Goal: Browse casually

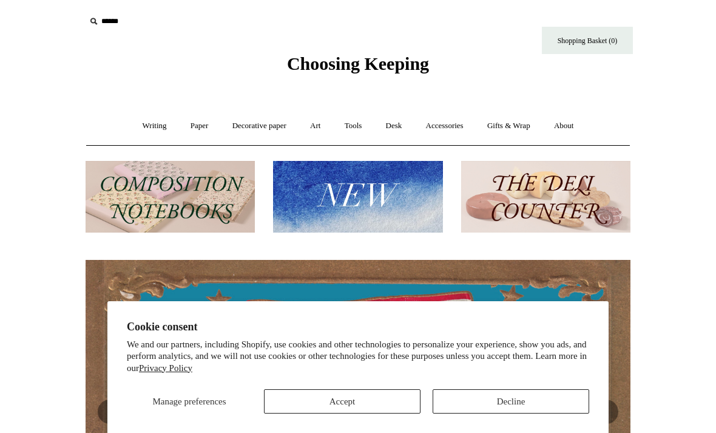
click at [370, 412] on button "Accept" at bounding box center [342, 401] width 157 height 24
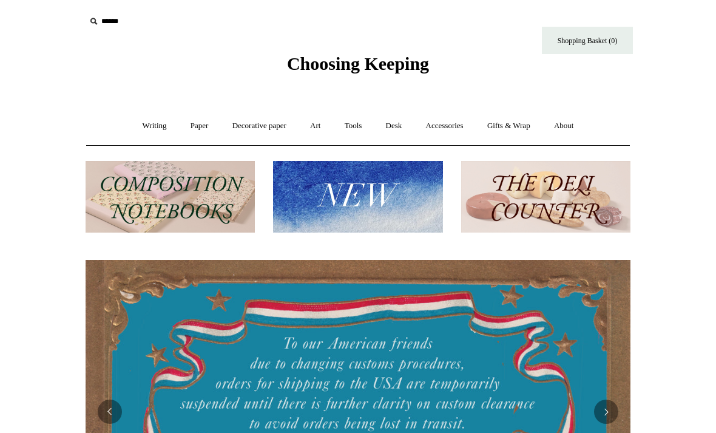
click at [458, 131] on link "Accessories +" at bounding box center [444, 126] width 59 height 32
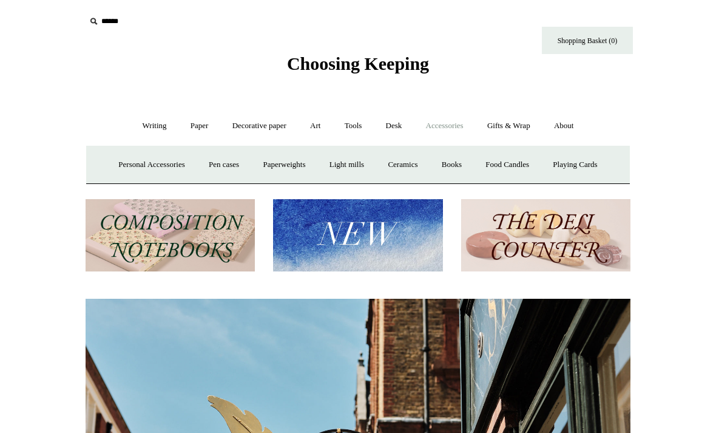
scroll to position [0, 545]
click at [509, 126] on link "Gifts & Wrap +" at bounding box center [509, 126] width 65 height 32
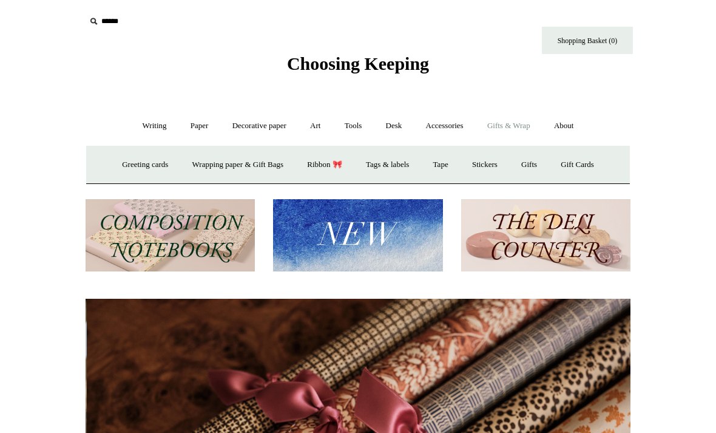
scroll to position [0, 1090]
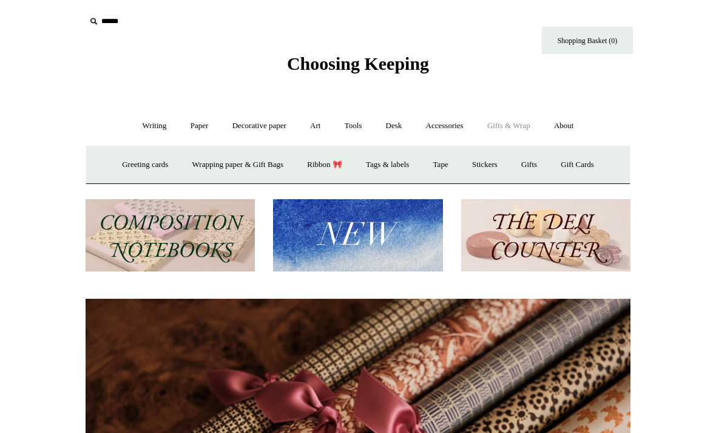
click at [491, 168] on link "Stickers" at bounding box center [484, 165] width 47 height 32
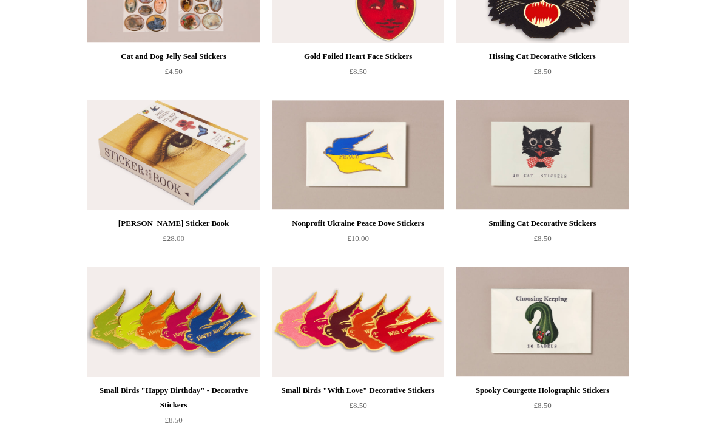
scroll to position [225, 0]
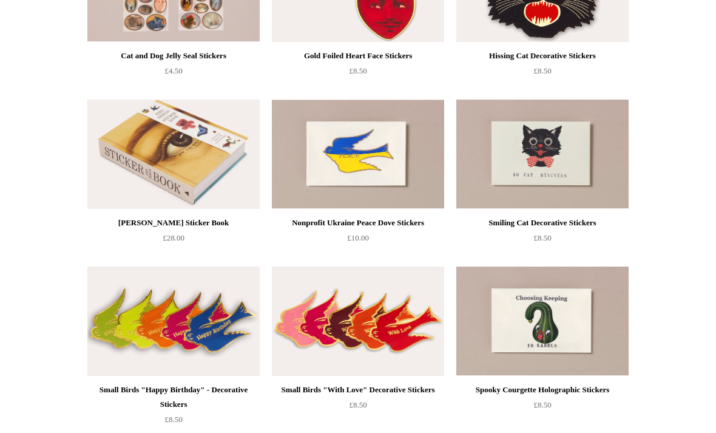
click at [249, 173] on img at bounding box center [173, 154] width 172 height 109
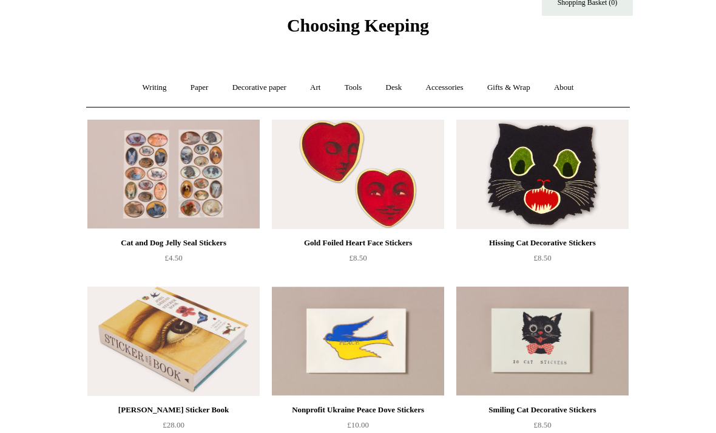
scroll to position [37, 0]
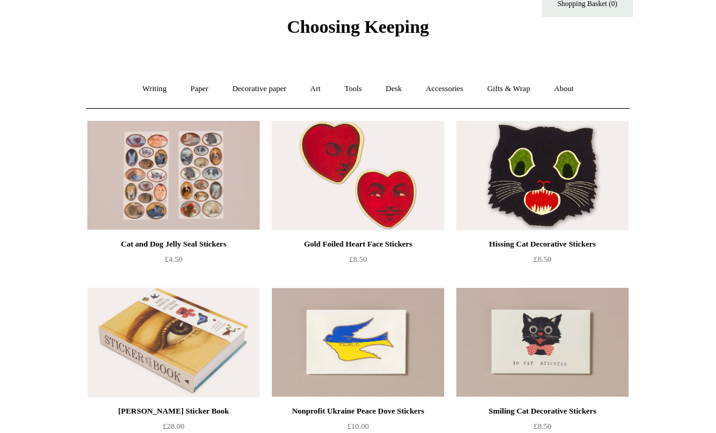
click at [217, 197] on img at bounding box center [173, 175] width 172 height 109
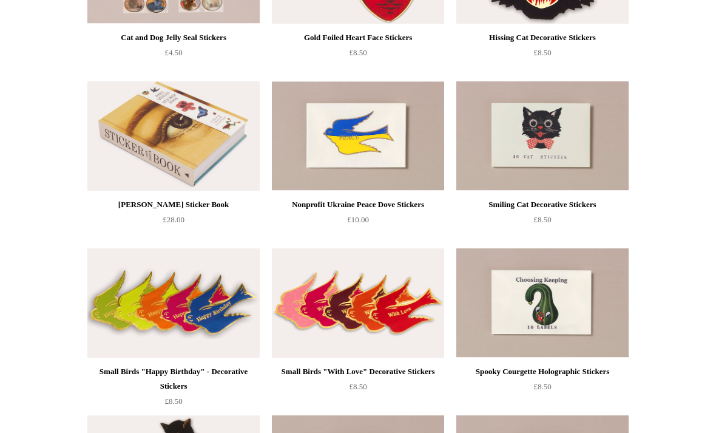
scroll to position [249, 0]
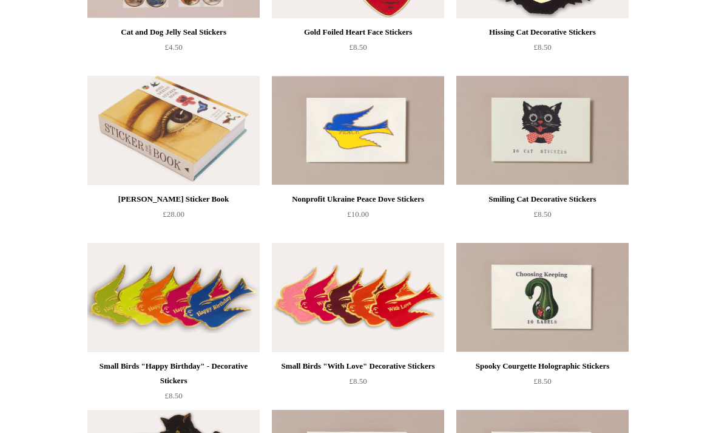
click at [404, 314] on img at bounding box center [358, 297] width 172 height 109
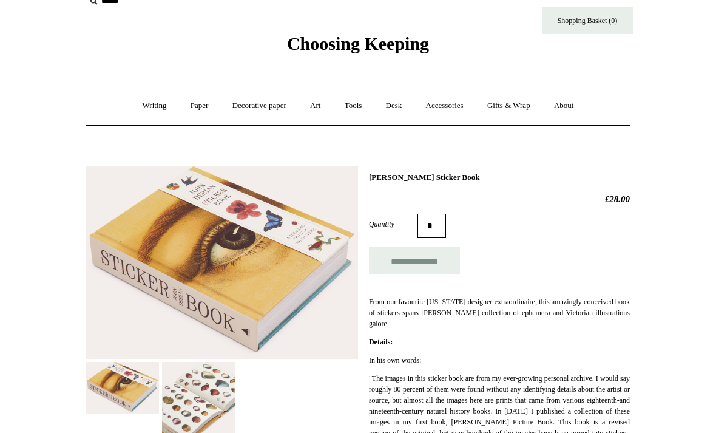
scroll to position [74, 0]
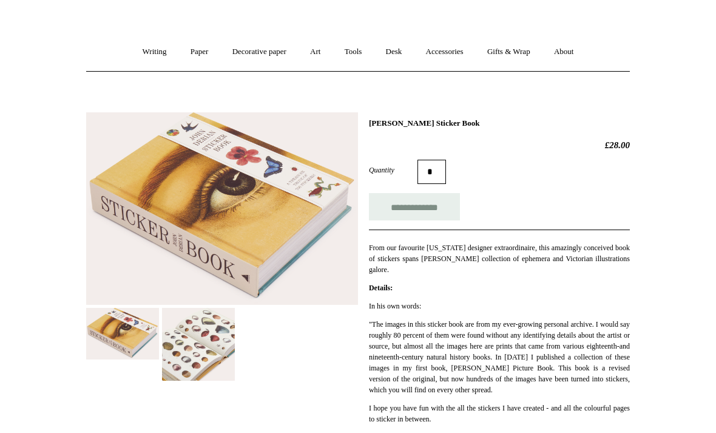
click at [200, 362] on img at bounding box center [198, 344] width 73 height 73
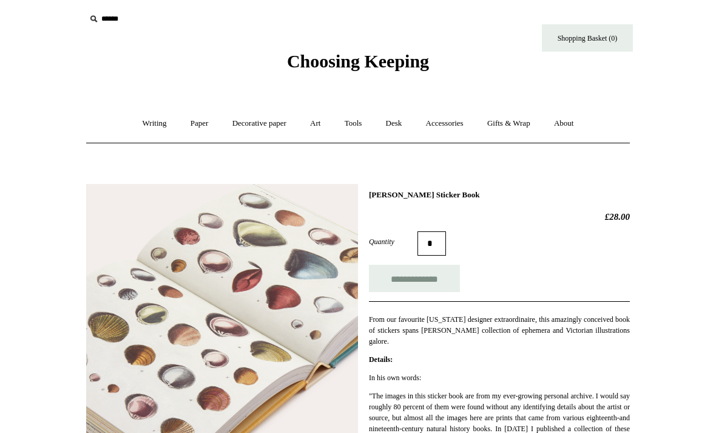
scroll to position [0, 0]
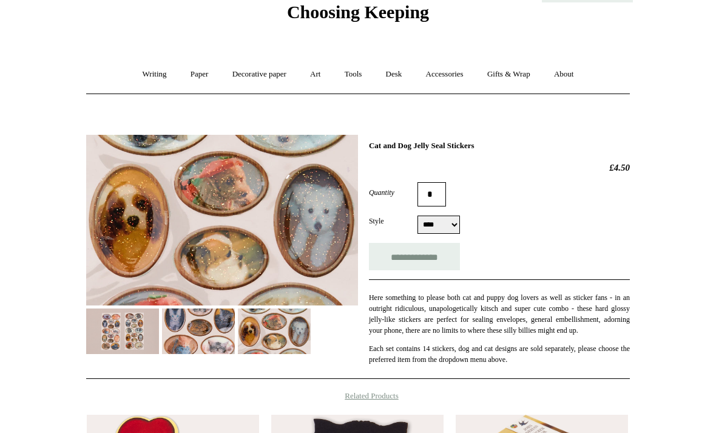
scroll to position [52, 0]
click at [199, 333] on img at bounding box center [198, 331] width 73 height 46
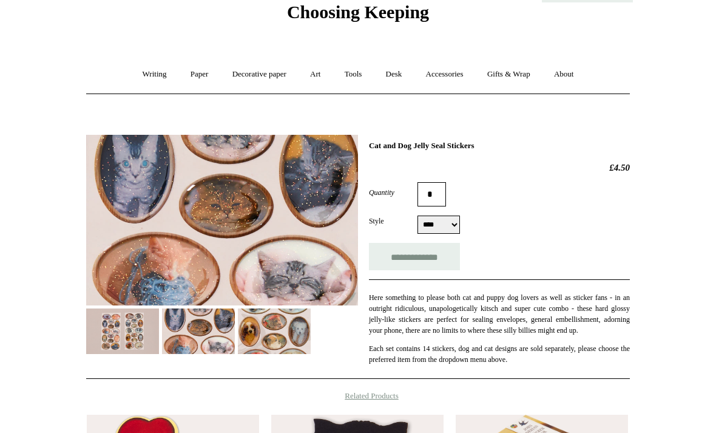
click at [281, 329] on img at bounding box center [274, 331] width 73 height 46
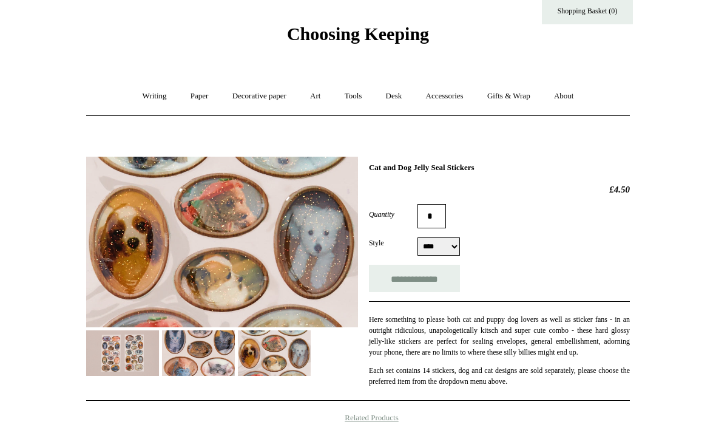
scroll to position [0, 0]
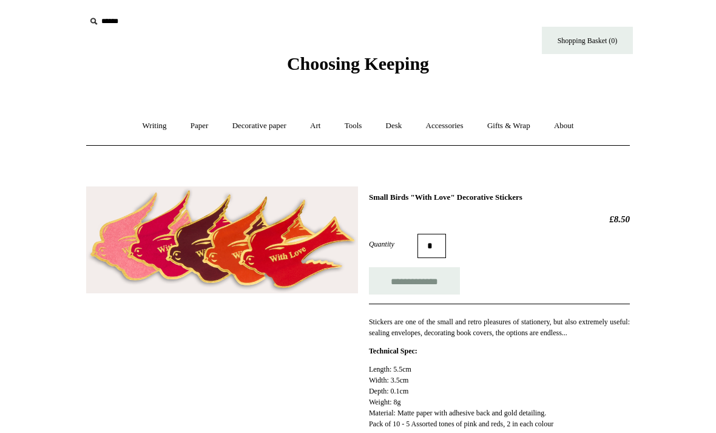
click at [402, 128] on link "Desk +" at bounding box center [394, 126] width 38 height 32
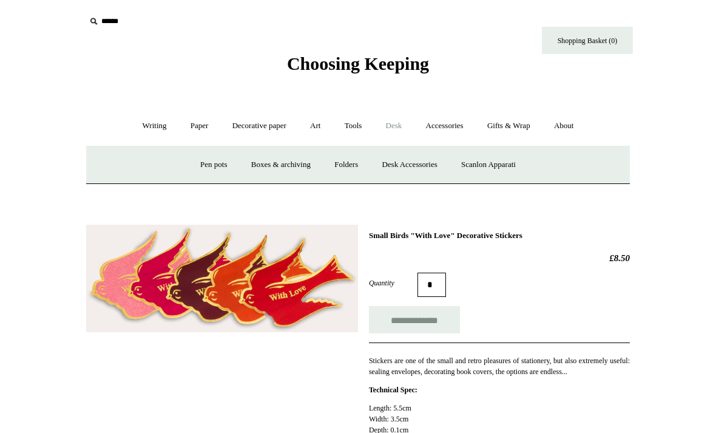
click at [397, 127] on link "Desk -" at bounding box center [394, 126] width 38 height 32
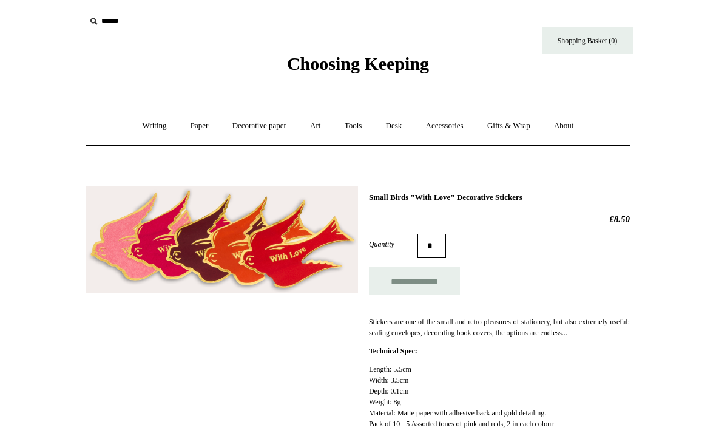
click at [402, 127] on link "Desk +" at bounding box center [394, 126] width 38 height 32
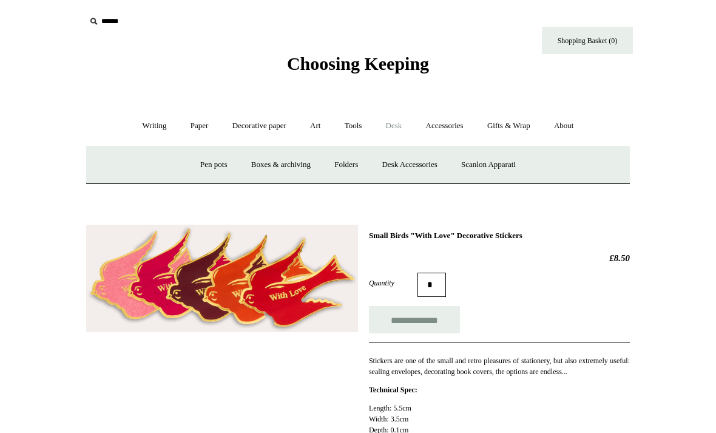
click at [429, 163] on link "Desk Accessories" at bounding box center [409, 165] width 77 height 32
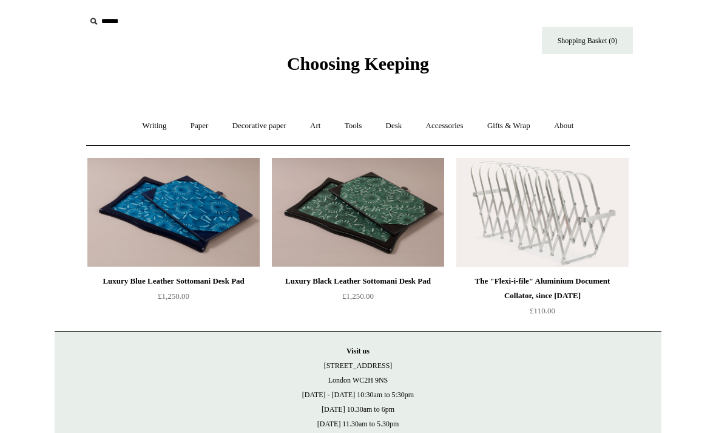
click at [399, 131] on link "Desk +" at bounding box center [394, 126] width 38 height 32
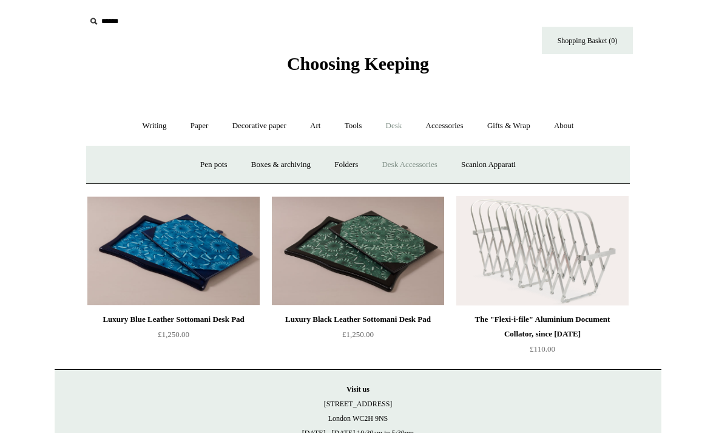
click at [217, 163] on link "Pen pots" at bounding box center [213, 165] width 49 height 32
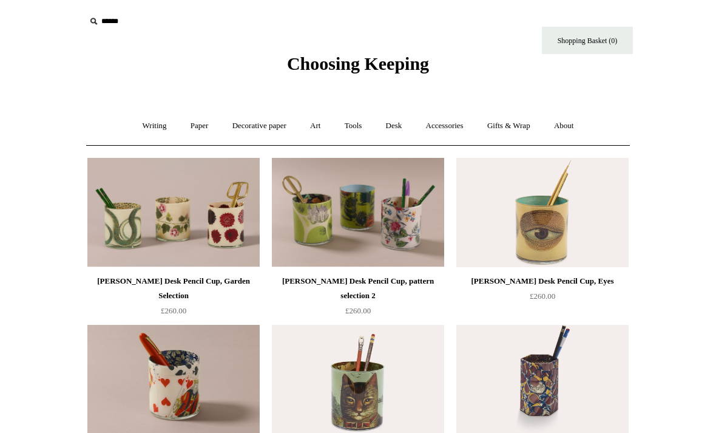
click at [272, 129] on link "Decorative paper +" at bounding box center [260, 126] width 76 height 32
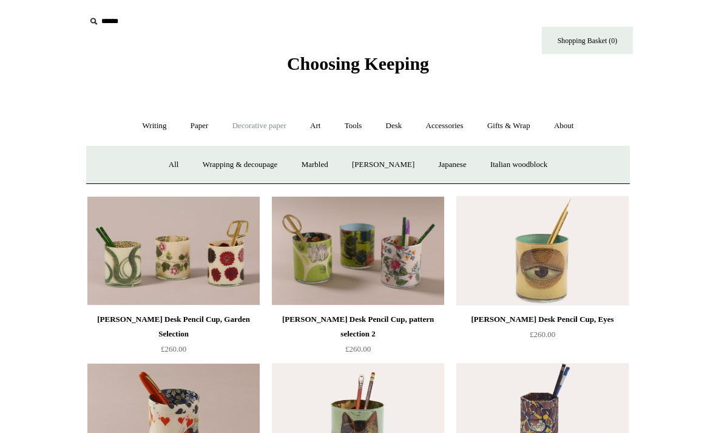
click at [158, 162] on link "All" at bounding box center [174, 165] width 32 height 32
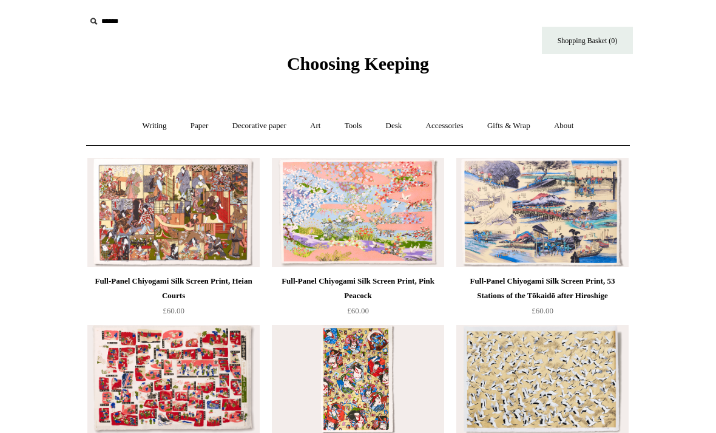
click at [310, 127] on link "Art +" at bounding box center [315, 126] width 32 height 32
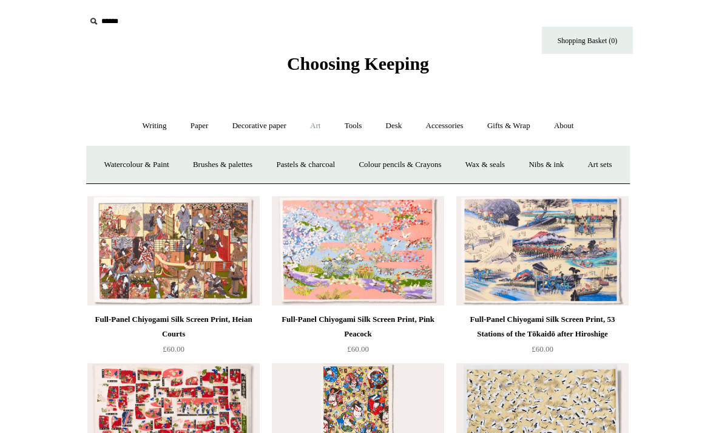
click at [412, 166] on link "Colour pencils & Crayons" at bounding box center [400, 165] width 104 height 32
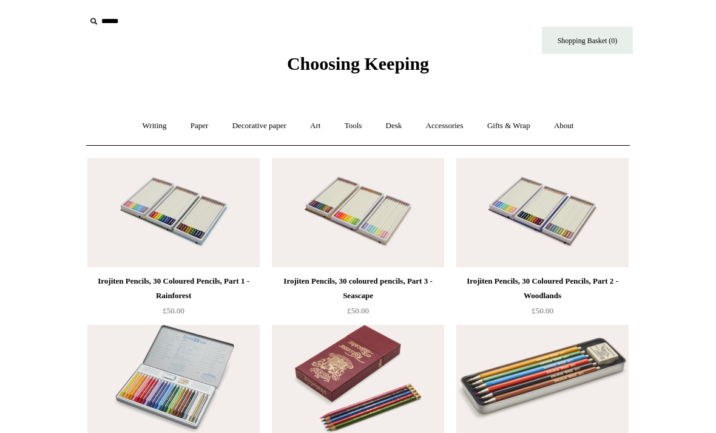
click at [317, 123] on link "Art +" at bounding box center [315, 126] width 32 height 32
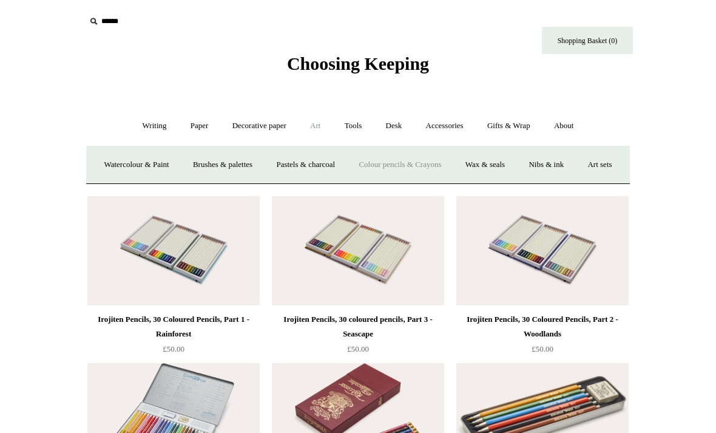
click at [145, 131] on link "Writing +" at bounding box center [155, 126] width 46 height 32
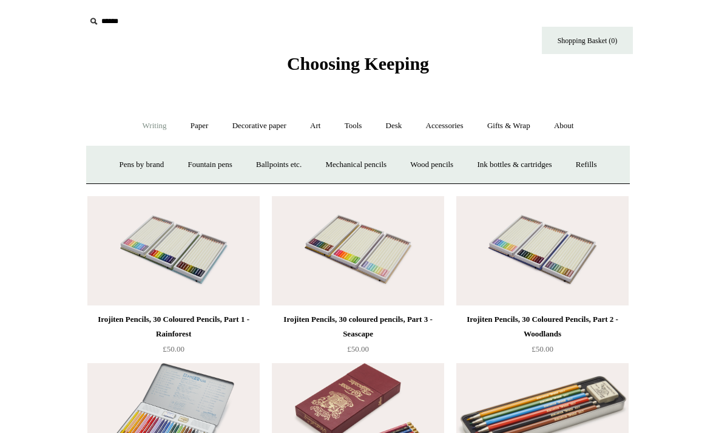
click at [144, 166] on link "Pens by brand +" at bounding box center [142, 165] width 67 height 32
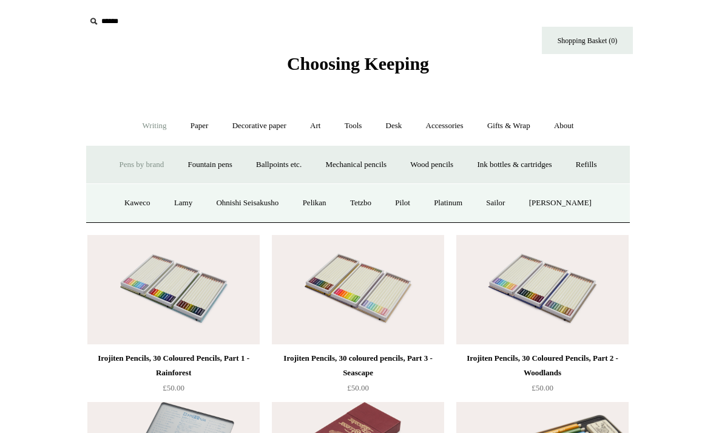
click at [208, 171] on link "Fountain pens +" at bounding box center [210, 165] width 66 height 32
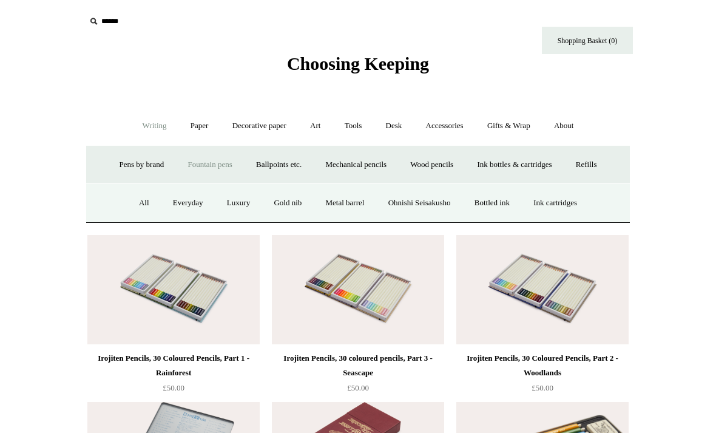
click at [282, 168] on link "Ballpoints etc. +" at bounding box center [278, 165] width 67 height 32
click at [206, 201] on link "All" at bounding box center [213, 203] width 32 height 32
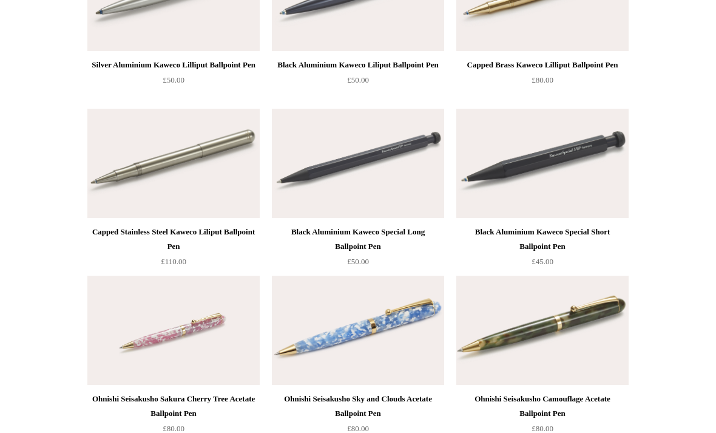
scroll to position [2940, 0]
